Goal: Find specific page/section: Find specific page/section

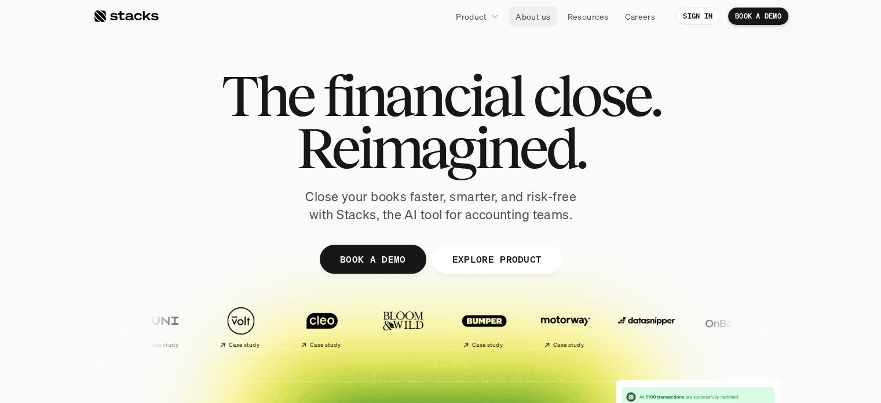
click at [528, 16] on p "About us" at bounding box center [533, 16] width 35 height 12
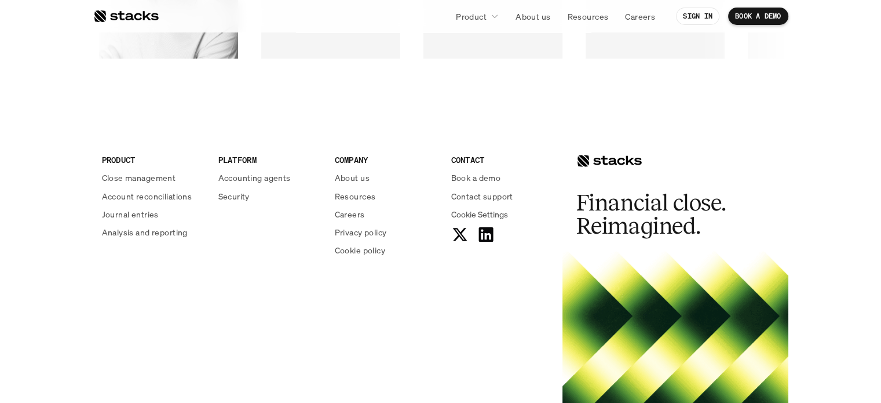
scroll to position [2028, 0]
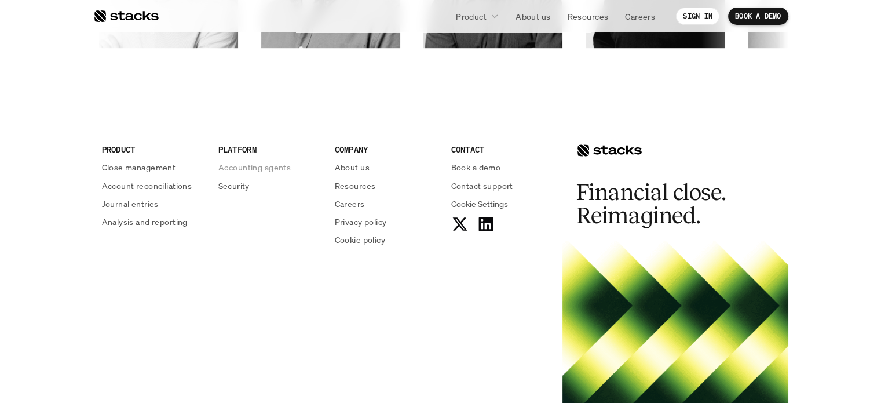
click at [263, 166] on p "Accounting agents" at bounding box center [254, 167] width 72 height 12
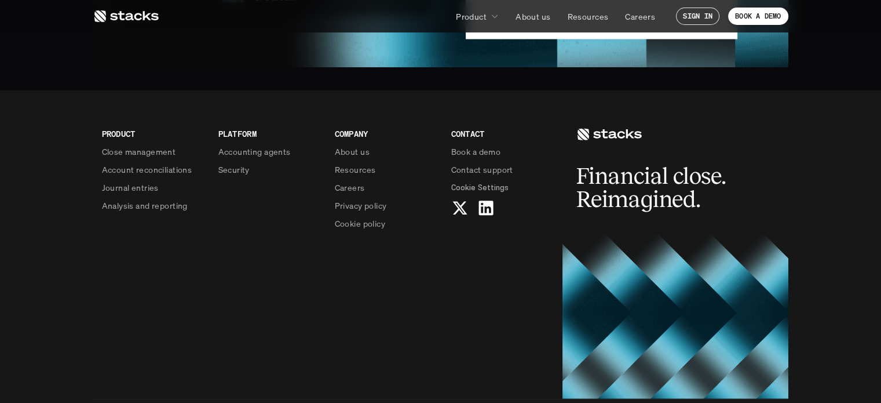
scroll to position [2862, 0]
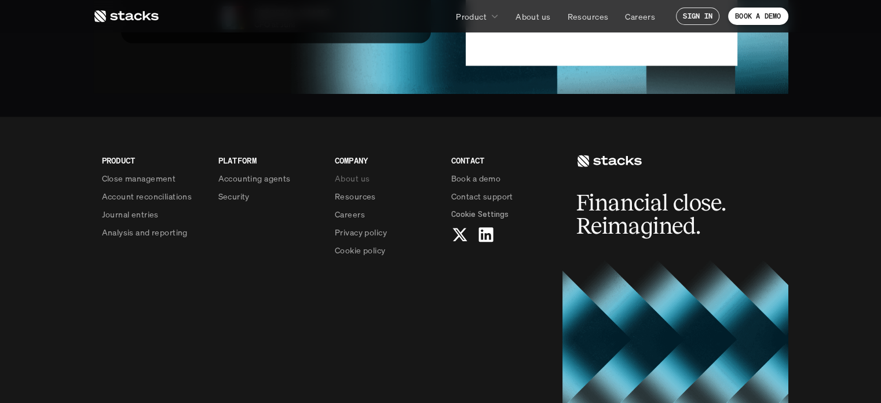
click at [357, 172] on p "About us" at bounding box center [352, 178] width 35 height 12
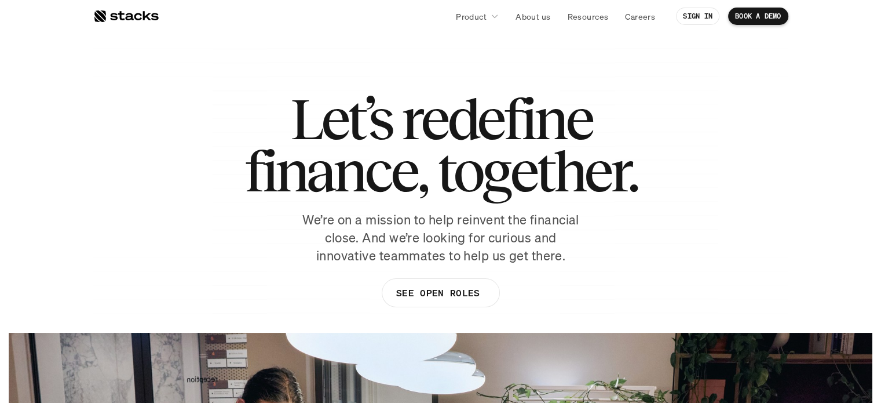
click at [407, 289] on p "SEE OPEN ROLES" at bounding box center [437, 292] width 83 height 17
